Goal: Information Seeking & Learning: Find contact information

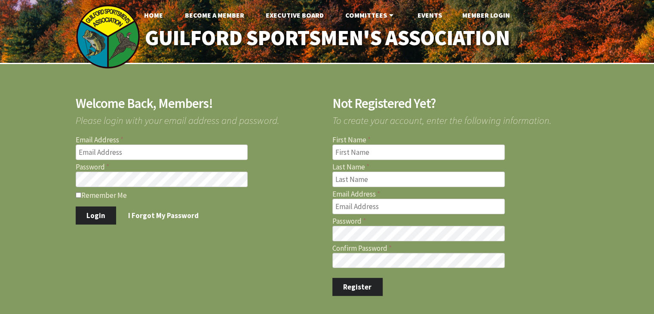
click at [203, 156] on input "Email Address" at bounding box center [162, 151] width 172 height 15
type input "jernst1215@gmail.com"
click at [79, 192] on input "Remember Me" at bounding box center [79, 195] width 6 height 6
checkbox input "true"
click at [76, 206] on button "Login" at bounding box center [96, 215] width 41 height 18
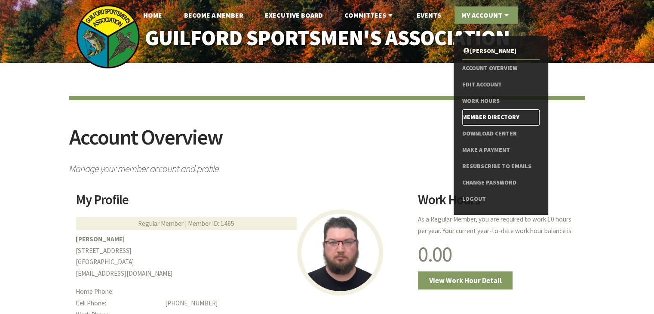
click at [480, 115] on link "Member Directory" at bounding box center [500, 117] width 77 height 16
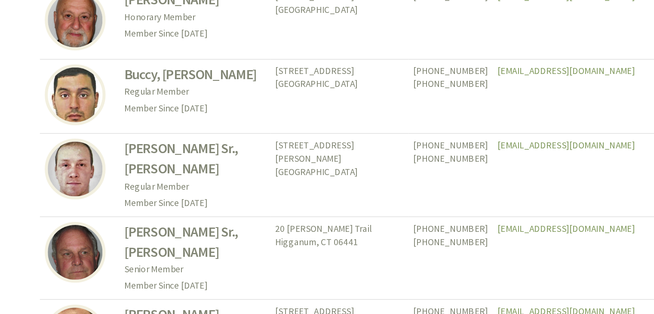
scroll to position [3875, 0]
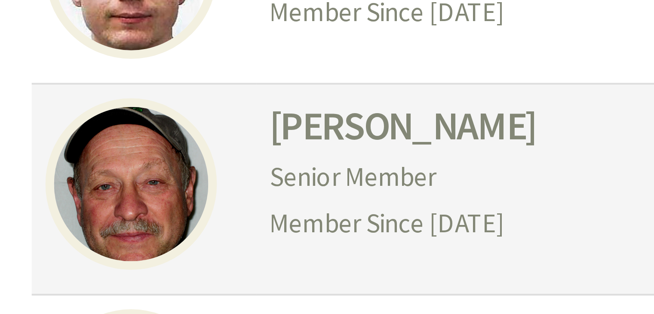
scroll to position [976, 0]
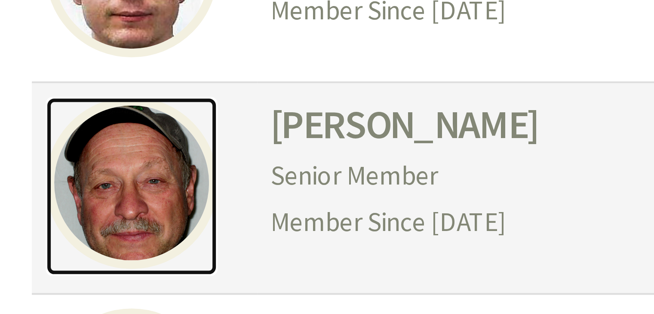
click at [101, 103] on img at bounding box center [100, 106] width 43 height 43
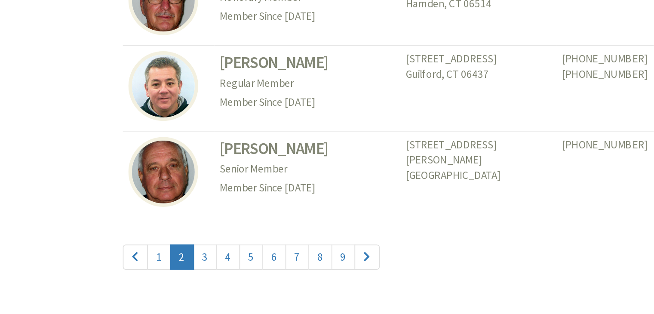
scroll to position [3961, 0]
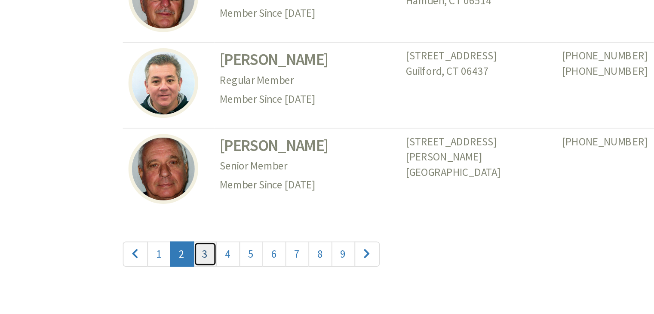
click at [123, 269] on link "3" at bounding box center [126, 276] width 15 height 15
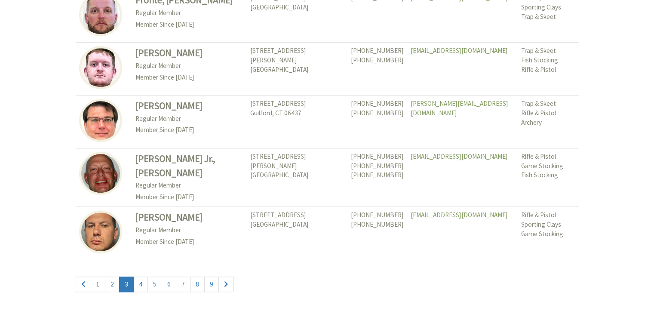
scroll to position [3956, 0]
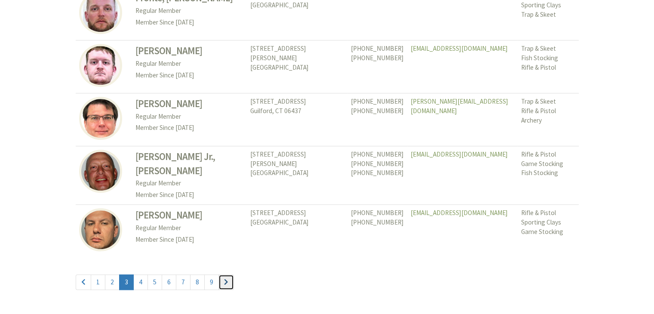
click at [223, 274] on link "Page Navigation" at bounding box center [225, 281] width 15 height 15
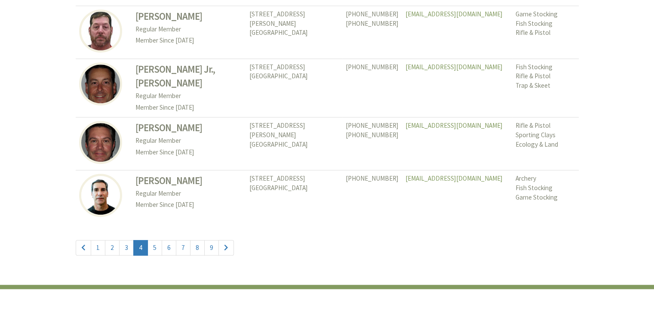
scroll to position [3962, 0]
click at [226, 249] on link "Page Navigation" at bounding box center [225, 247] width 15 height 15
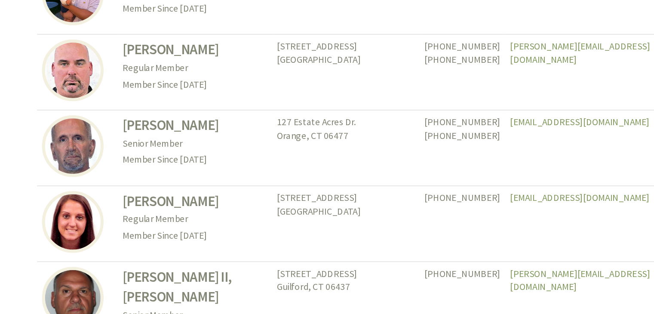
scroll to position [3911, 0]
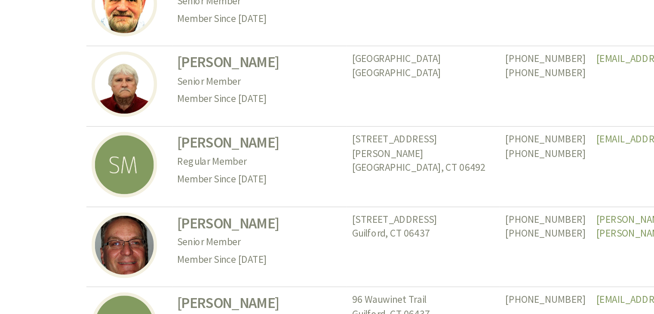
scroll to position [2052, 0]
drag, startPoint x: 0, startPoint y: 0, endPoint x: 40, endPoint y: 254, distance: 257.1
click at [40, 254] on div "Member Directory Member Name Address Phone Numbers Email Address Committees Mas…" at bounding box center [327, 197] width 654 height 4372
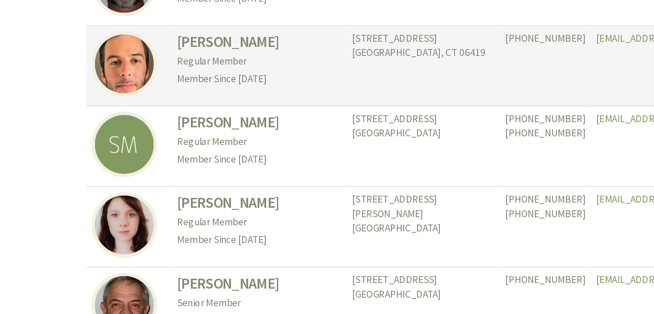
scroll to position [2494, 0]
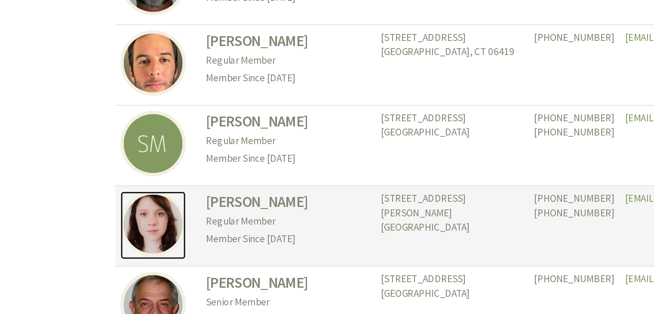
click at [106, 233] on img at bounding box center [100, 254] width 43 height 43
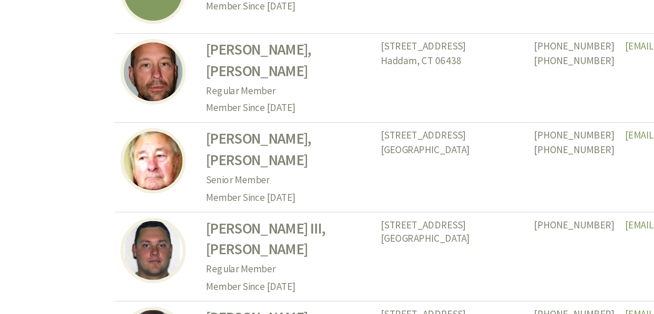
scroll to position [2918, 0]
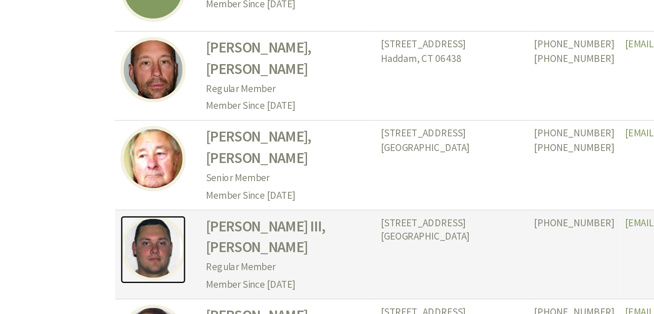
click at [103, 249] on img at bounding box center [100, 270] width 43 height 43
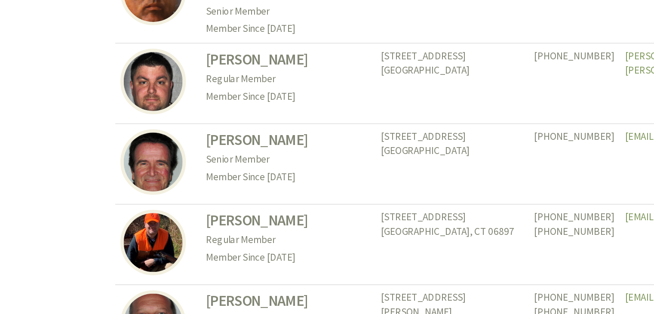
scroll to position [3199, 0]
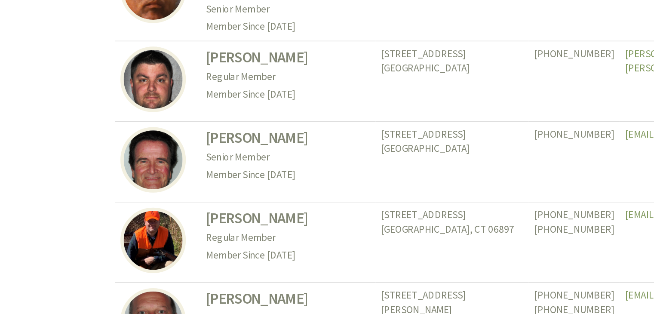
click at [76, 240] on td at bounding box center [104, 266] width 56 height 53
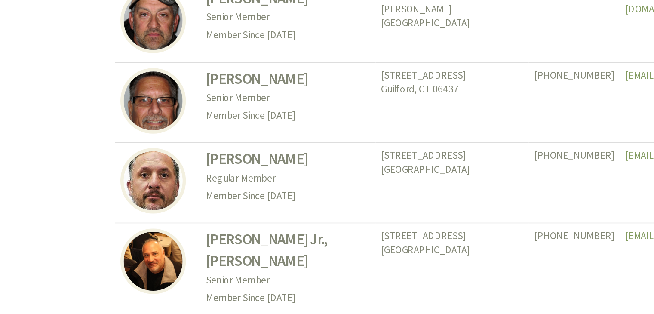
scroll to position [3993, 0]
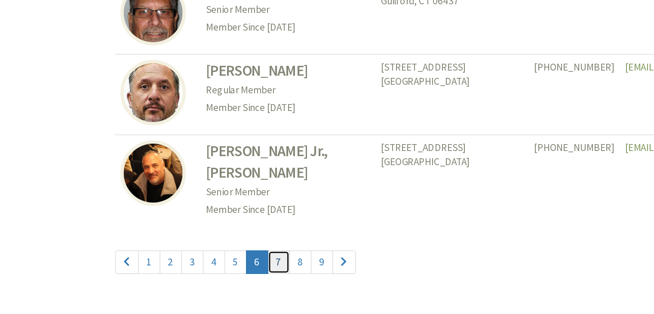
click at [179, 272] on link "7" at bounding box center [183, 279] width 15 height 15
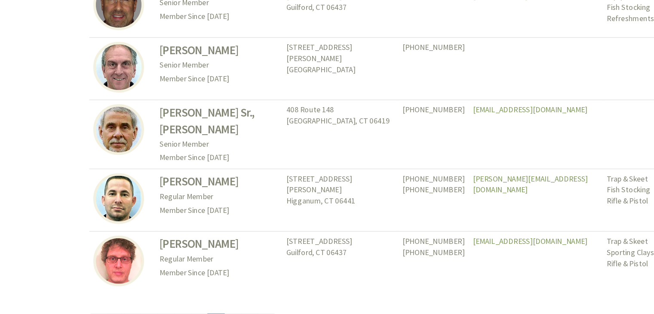
scroll to position [3917, 0]
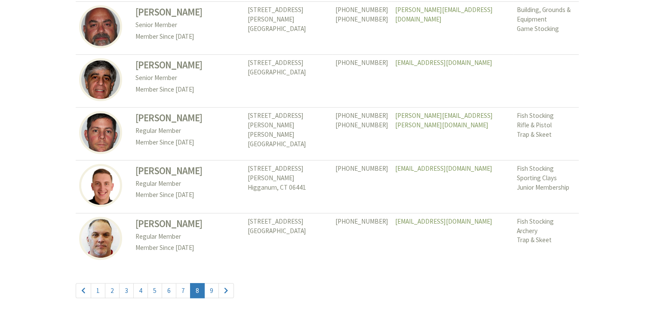
scroll to position [3961, 0]
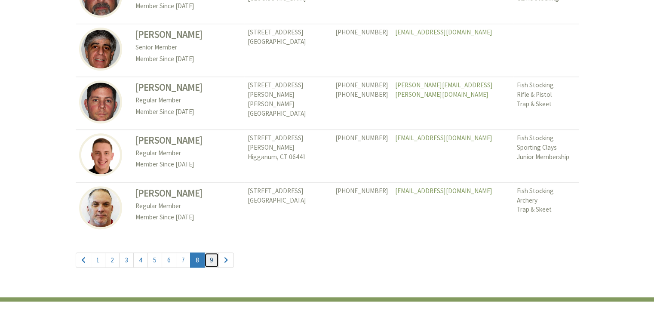
click at [211, 252] on link "9" at bounding box center [211, 259] width 15 height 15
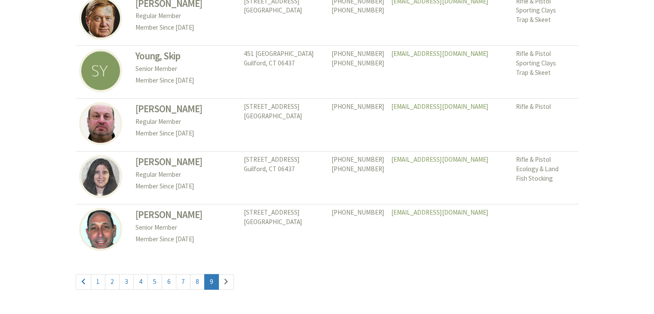
scroll to position [1192, 0]
